Goal: Navigation & Orientation: Understand site structure

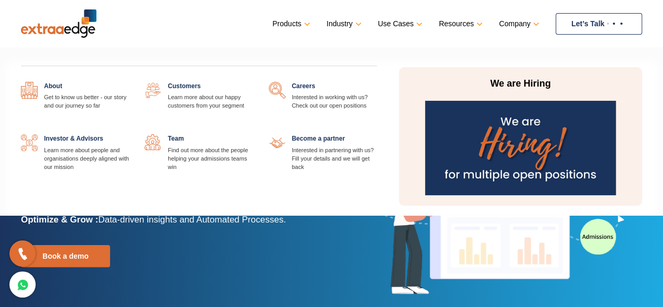
click at [531, 18] on link "Company" at bounding box center [518, 23] width 38 height 15
